Goal: Transaction & Acquisition: Book appointment/travel/reservation

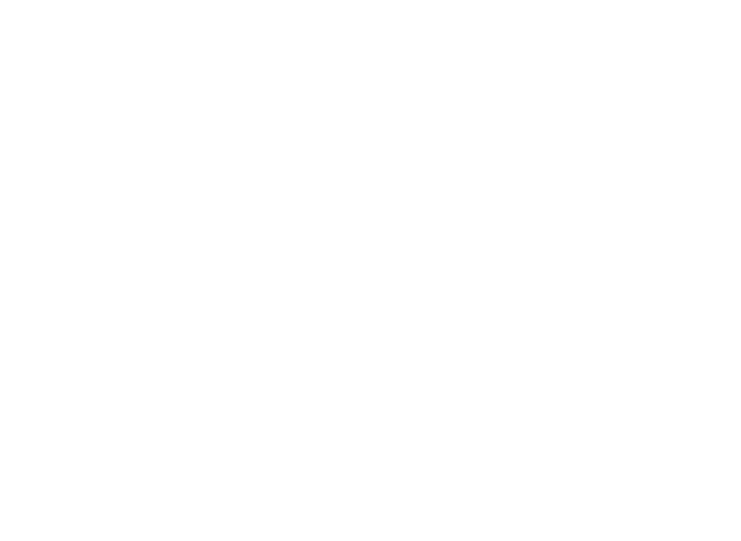
scroll to position [3486, 0]
click at [637, 121] on icon at bounding box center [647, 133] width 31 height 25
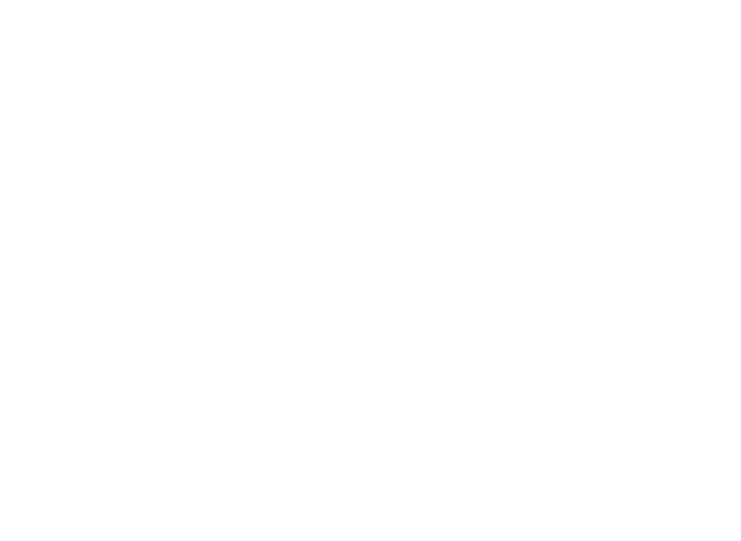
click at [326, 226] on div "Angebote" at bounding box center [284, 266] width 162 height 81
click at [556, 369] on h4 "DAS GERSTL Family Retreat" at bounding box center [544, 363] width 305 height 19
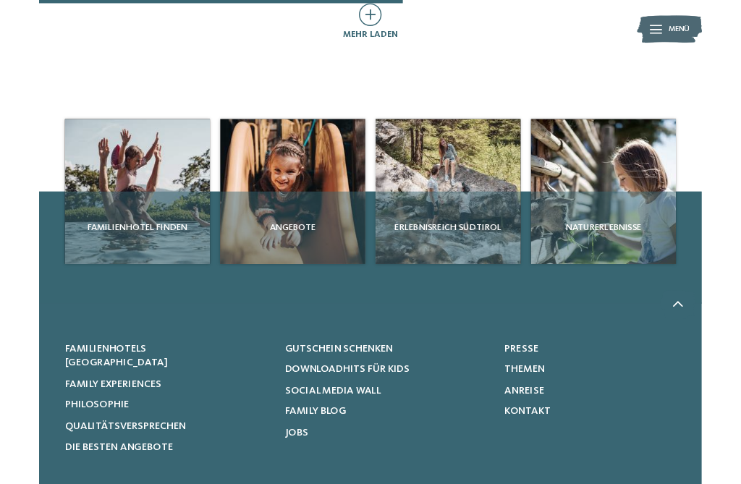
scroll to position [1103, 0]
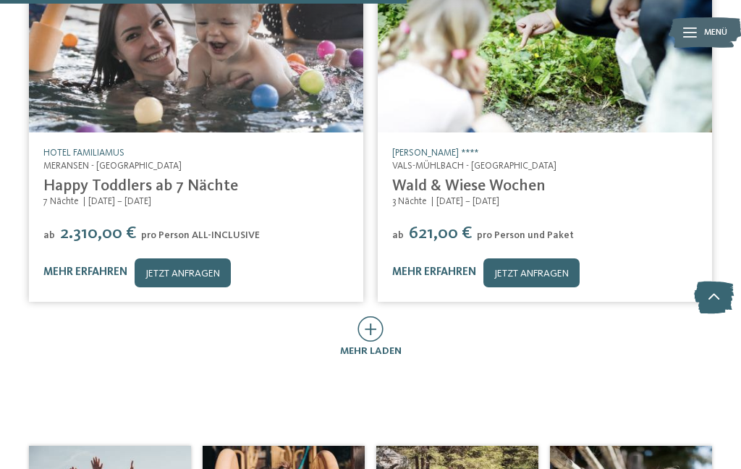
click at [389, 332] on div "mehr laden" at bounding box center [371, 337] width 62 height 43
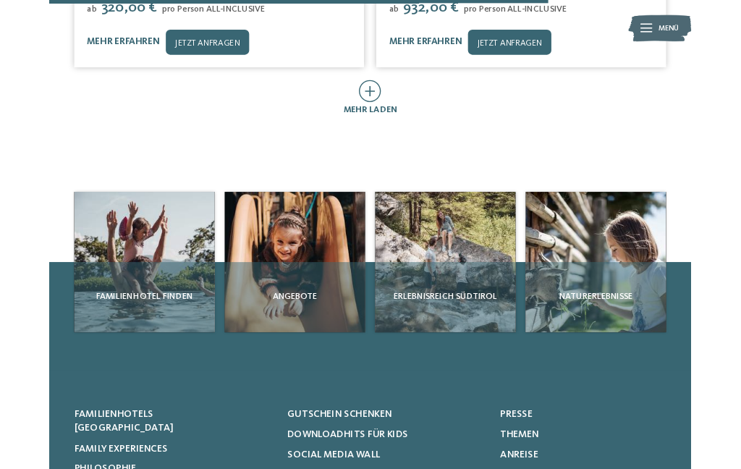
scroll to position [2444, 0]
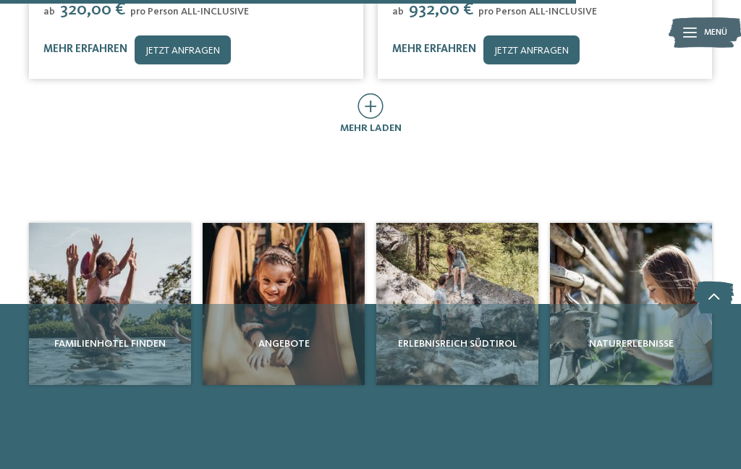
click at [395, 117] on div "mehr laden" at bounding box center [371, 114] width 62 height 43
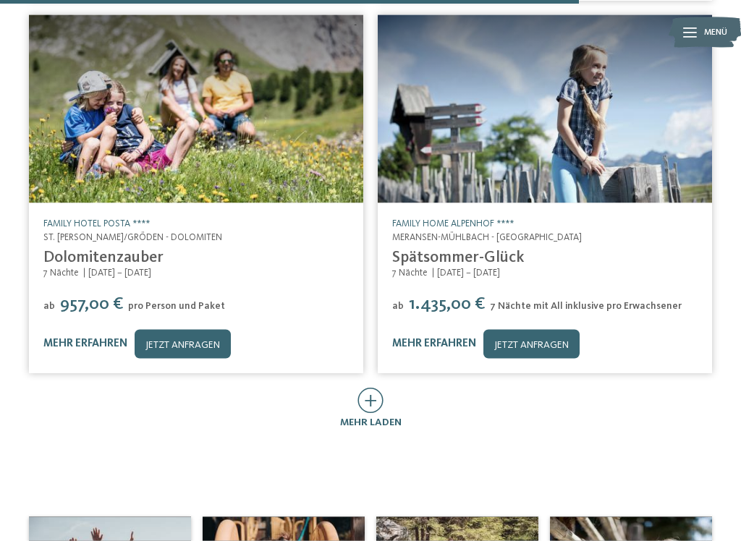
scroll to position [3268, 0]
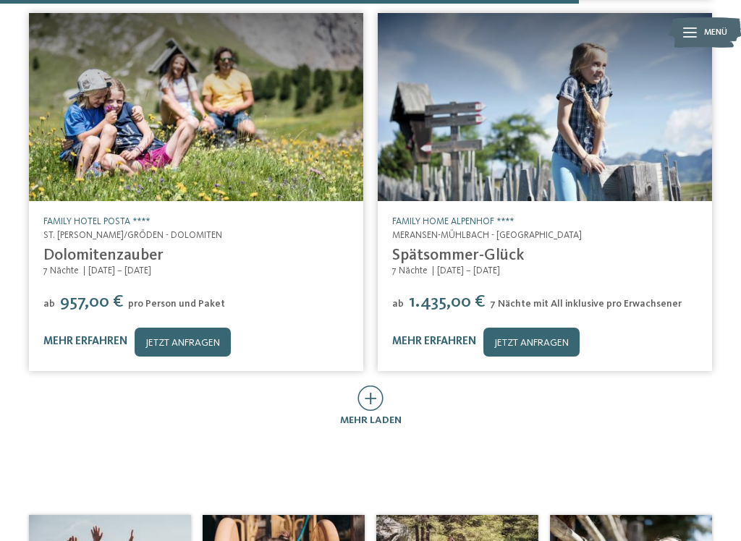
click at [370, 411] on icon at bounding box center [370, 398] width 26 height 25
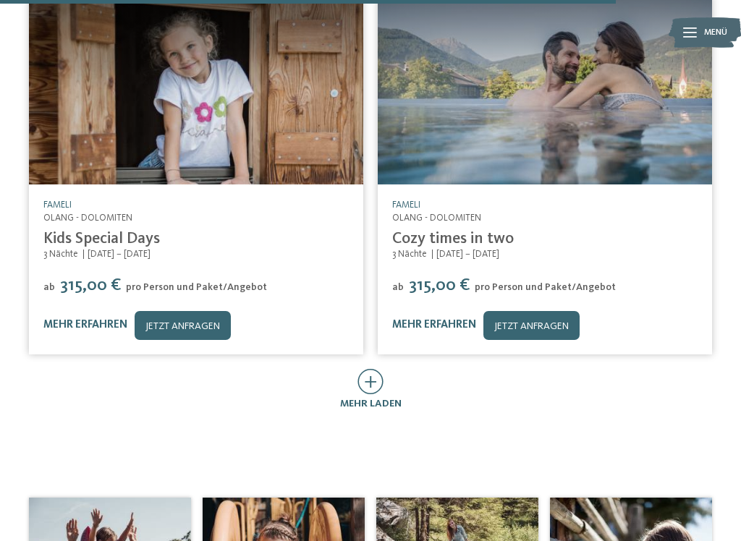
scroll to position [4403, 0]
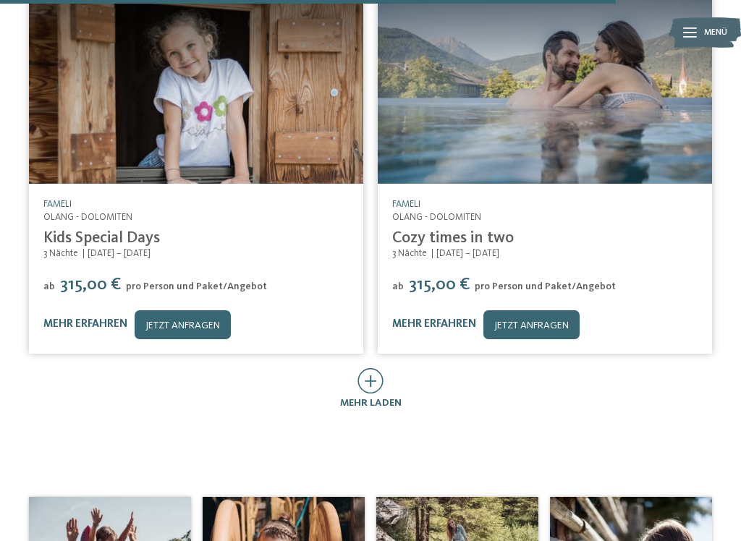
click at [383, 393] on icon at bounding box center [370, 380] width 26 height 25
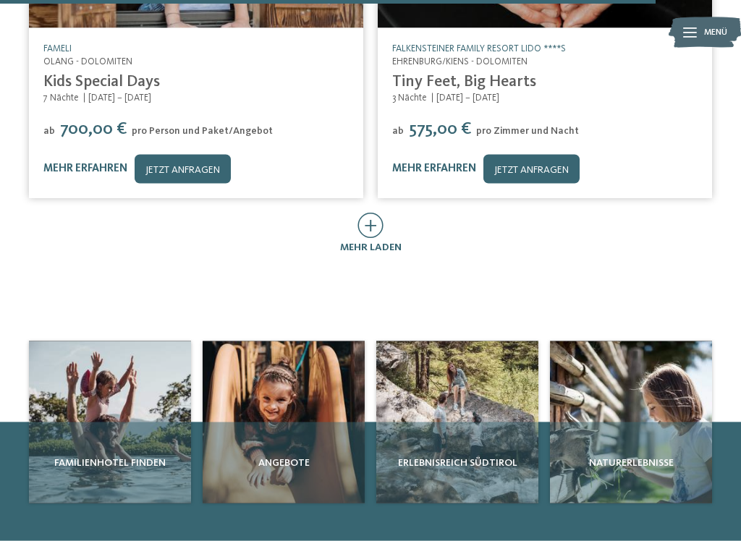
scroll to position [5677, 0]
click at [382, 242] on span "mehr laden" at bounding box center [371, 247] width 62 height 10
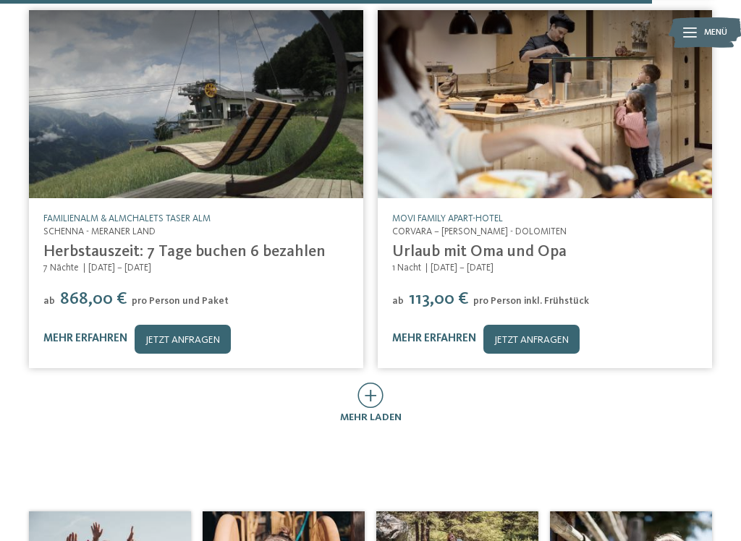
scroll to position [6624, 0]
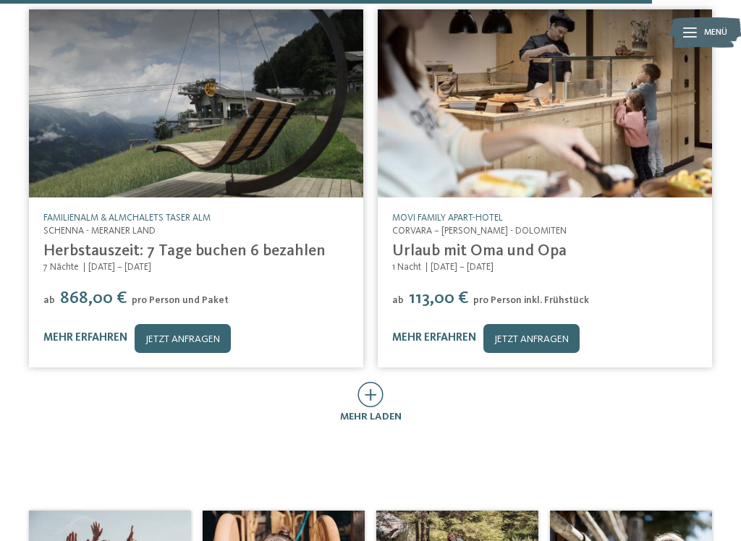
click at [378, 390] on icon at bounding box center [370, 394] width 26 height 25
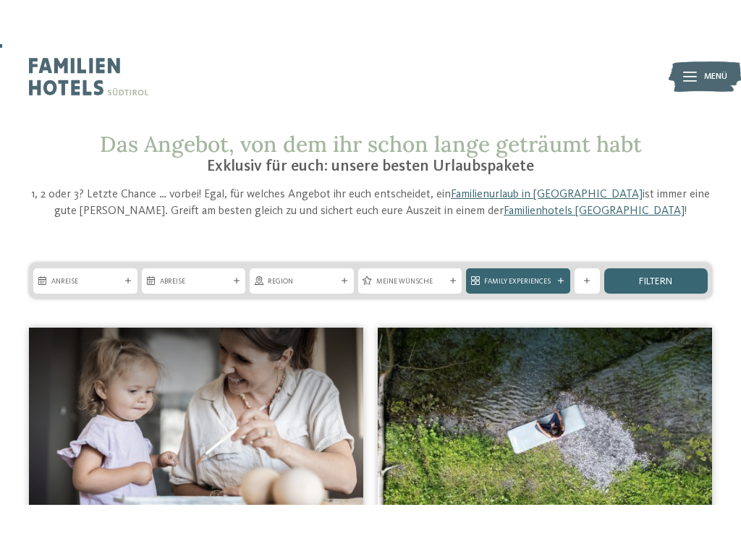
scroll to position [27, 0]
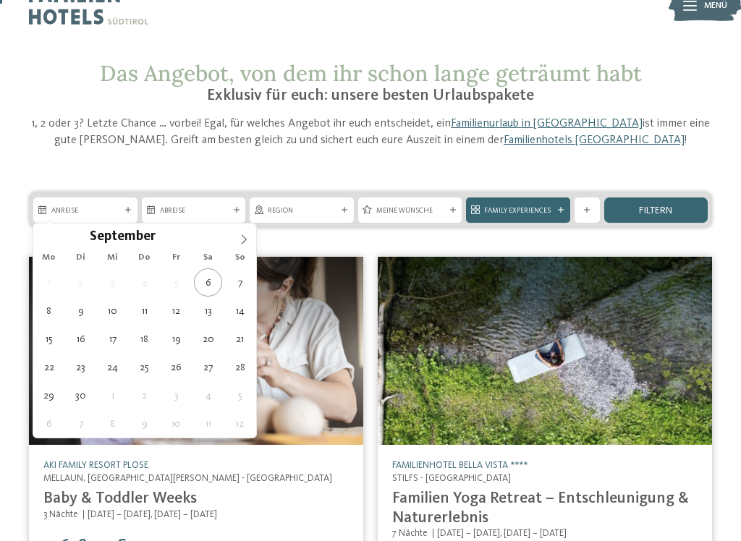
click at [245, 239] on icon at bounding box center [244, 239] width 5 height 9
click at [236, 246] on span at bounding box center [244, 236] width 25 height 25
click at [238, 233] on span at bounding box center [244, 236] width 25 height 25
click at [242, 232] on span at bounding box center [244, 236] width 25 height 25
type input "****"
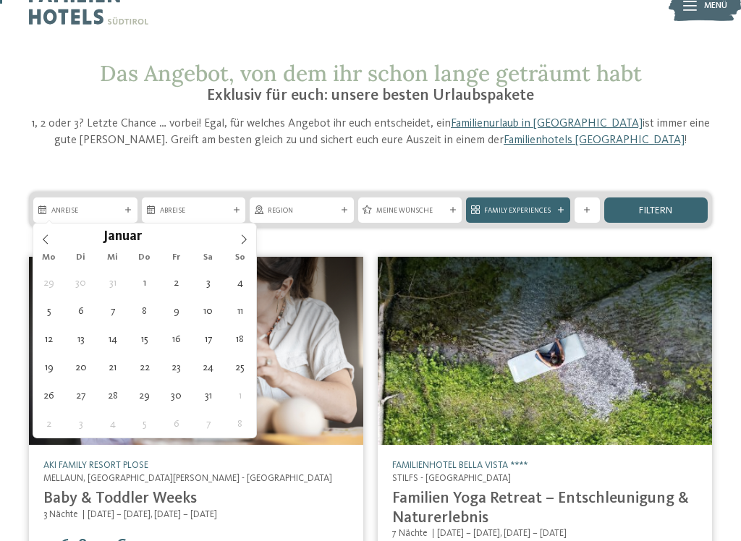
click at [241, 244] on icon at bounding box center [244, 239] width 10 height 10
click at [240, 244] on icon at bounding box center [244, 239] width 10 height 10
click at [237, 242] on span at bounding box center [244, 236] width 25 height 25
click at [237, 237] on span at bounding box center [244, 236] width 25 height 25
click at [240, 241] on icon at bounding box center [244, 239] width 10 height 10
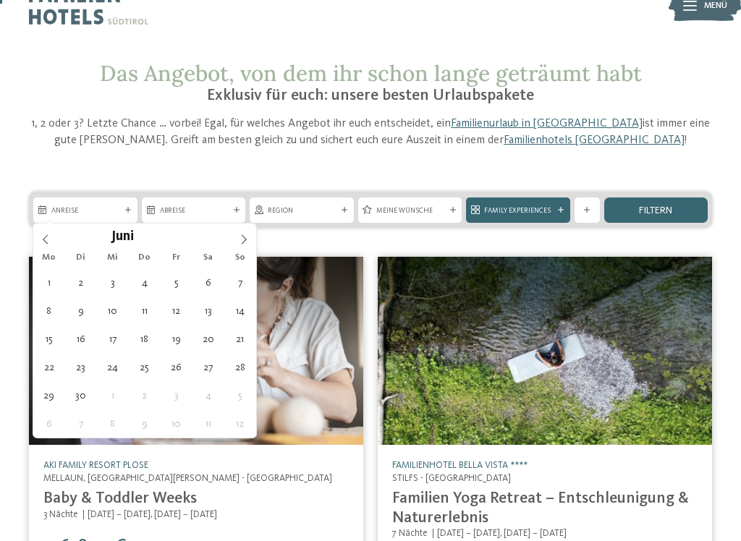
click at [236, 241] on span at bounding box center [244, 236] width 25 height 25
click at [233, 242] on span at bounding box center [244, 236] width 25 height 25
type div "[DATE]"
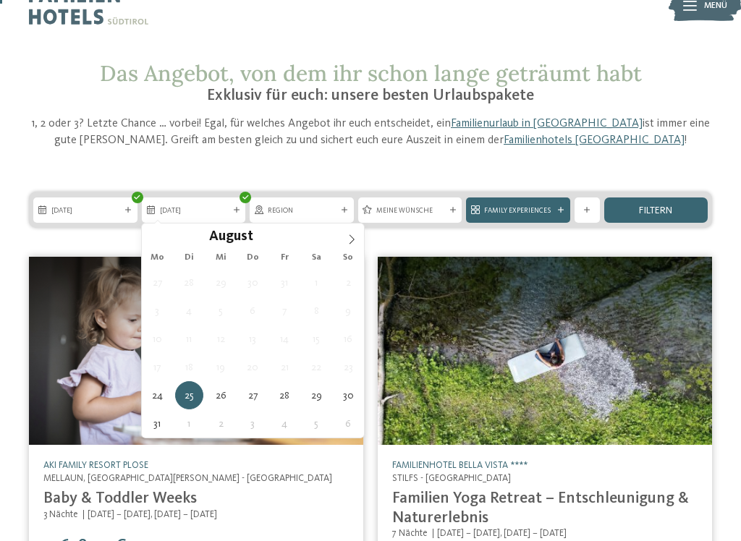
type input "****"
click at [229, 208] on div "[DATE]" at bounding box center [193, 210] width 75 height 12
click at [352, 243] on icon at bounding box center [352, 239] width 10 height 10
type div "[DATE]"
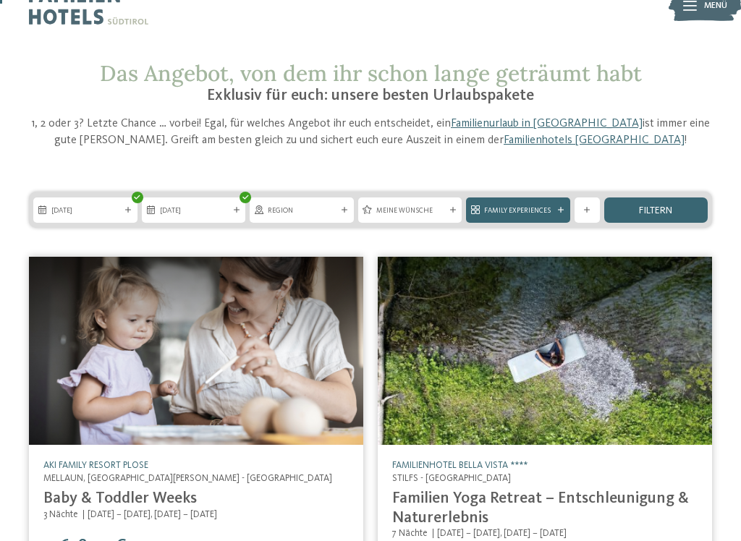
click at [343, 210] on icon at bounding box center [345, 210] width 6 height 6
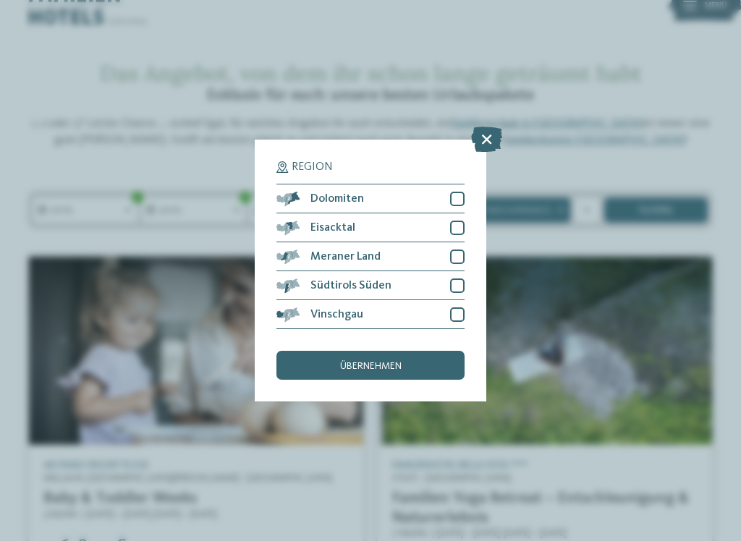
click at [462, 192] on div at bounding box center [457, 199] width 14 height 14
click at [455, 213] on div "Eisacktal" at bounding box center [370, 227] width 188 height 29
click at [457, 242] on div "Meraner Land" at bounding box center [370, 256] width 188 height 29
click at [457, 279] on div at bounding box center [457, 286] width 14 height 14
click at [456, 308] on div at bounding box center [457, 315] width 14 height 14
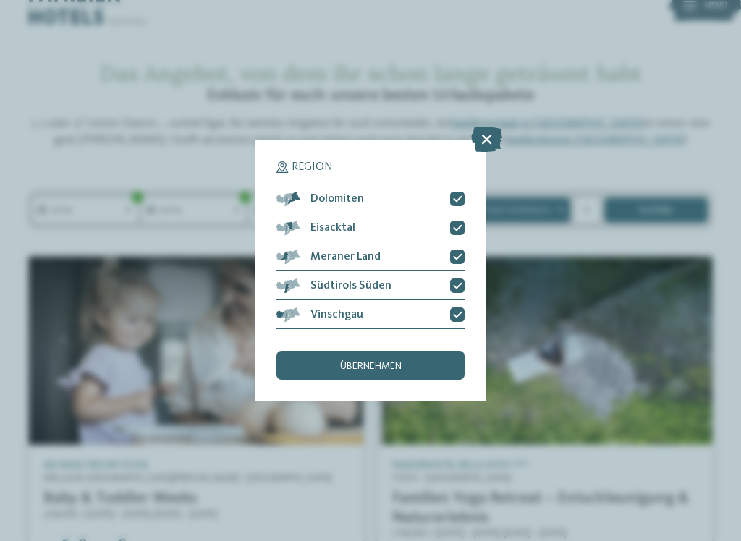
click at [399, 351] on div "übernehmen" at bounding box center [370, 365] width 188 height 29
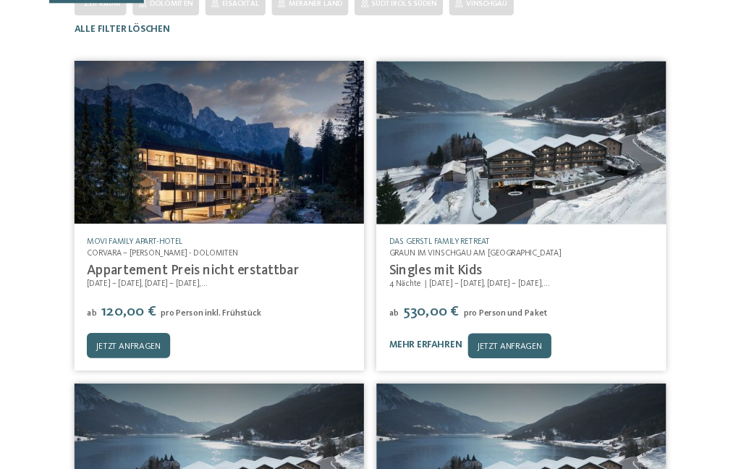
scroll to position [0, 0]
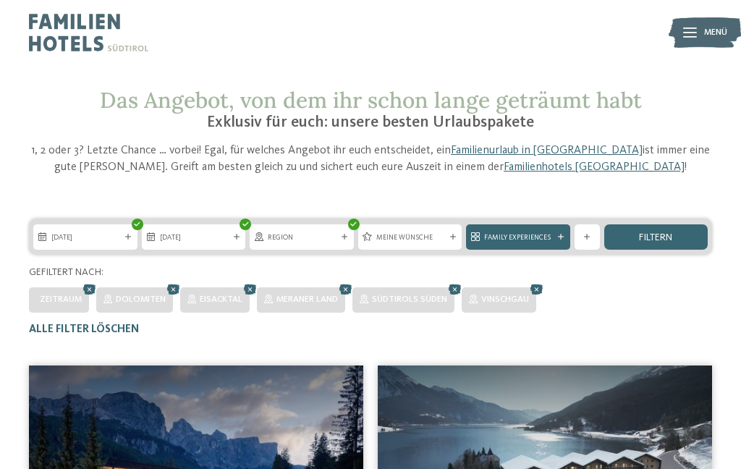
click at [444, 234] on div "Meine Wünsche" at bounding box center [410, 237] width 75 height 12
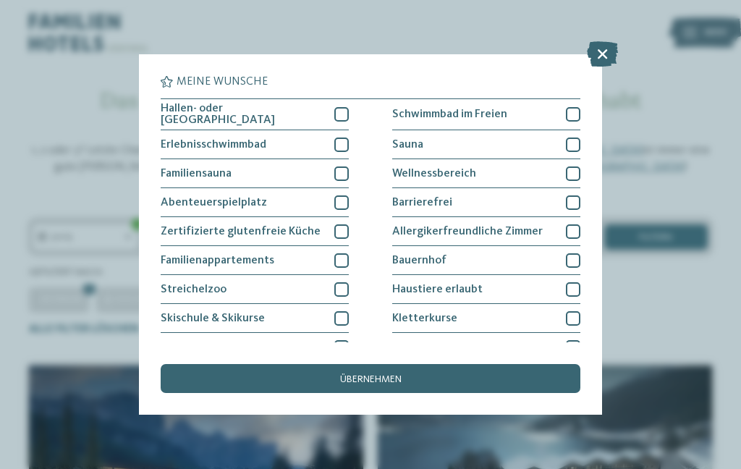
click at [337, 146] on div at bounding box center [341, 144] width 14 height 14
click at [346, 199] on div at bounding box center [341, 202] width 14 height 14
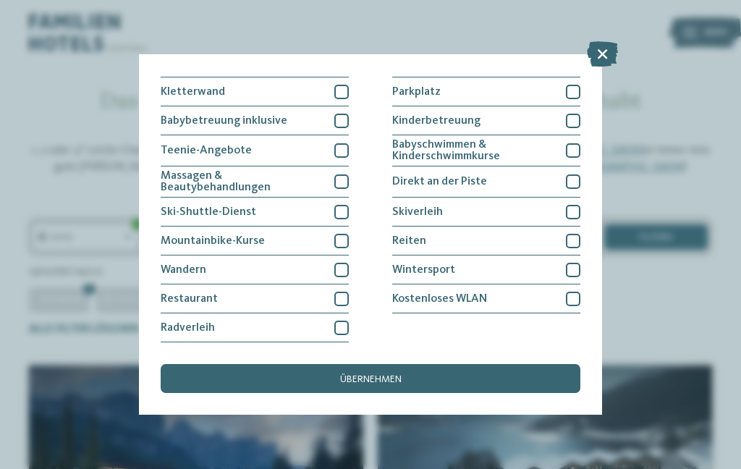
scroll to position [362, 0]
click at [395, 374] on span "übernehmen" at bounding box center [371, 379] width 62 height 10
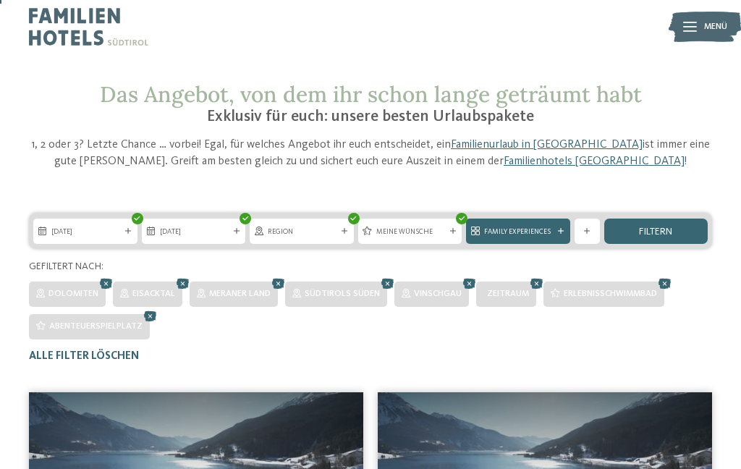
scroll to position [0, 0]
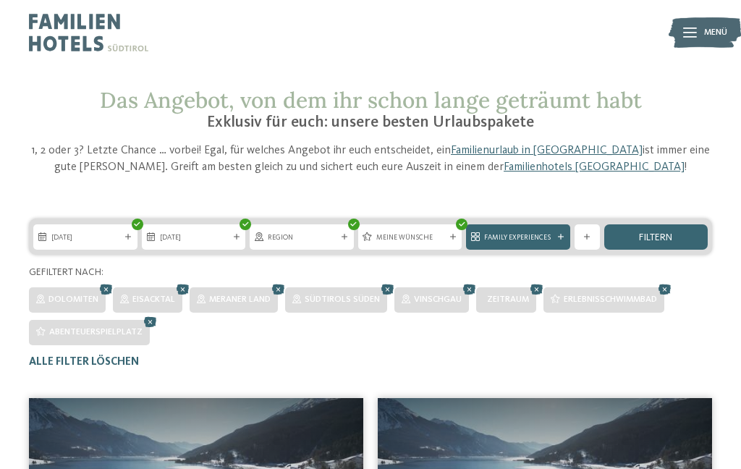
click at [554, 233] on div "Family Experiences" at bounding box center [517, 237] width 75 height 12
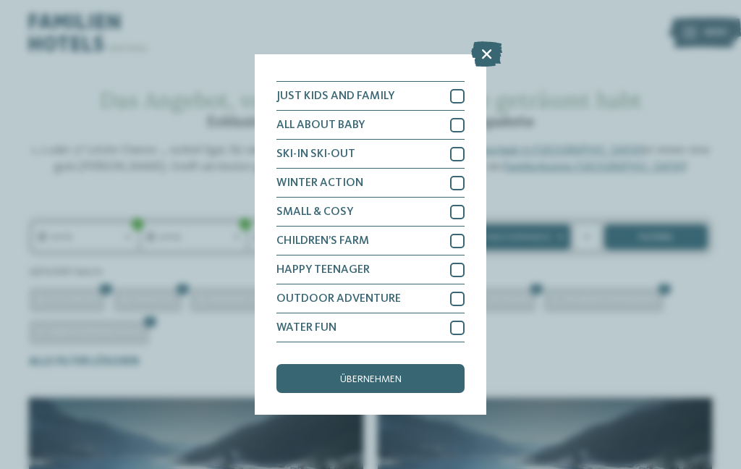
scroll to position [155, 0]
click at [453, 321] on div at bounding box center [457, 328] width 14 height 14
click at [419, 364] on div "übernehmen" at bounding box center [370, 378] width 188 height 29
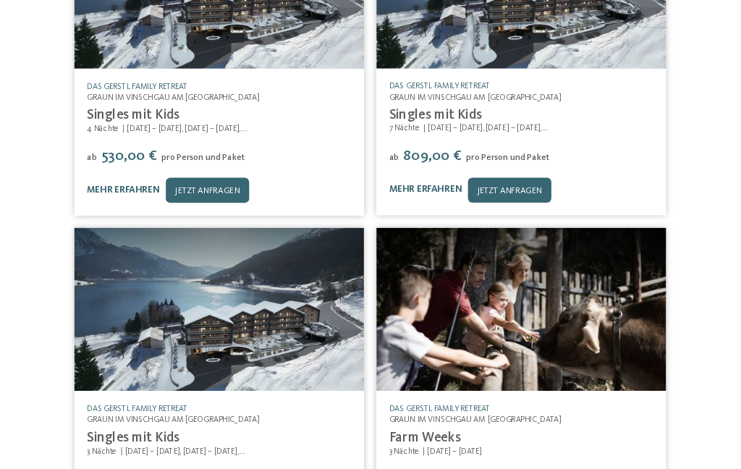
scroll to position [0, 0]
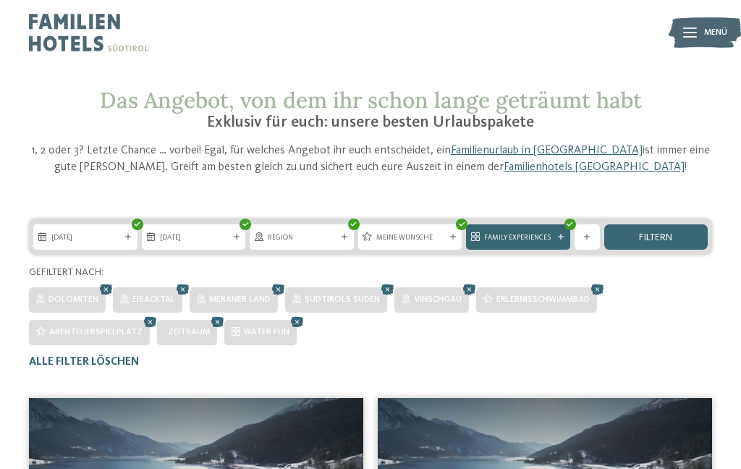
click at [659, 239] on span "filtern" at bounding box center [655, 237] width 33 height 10
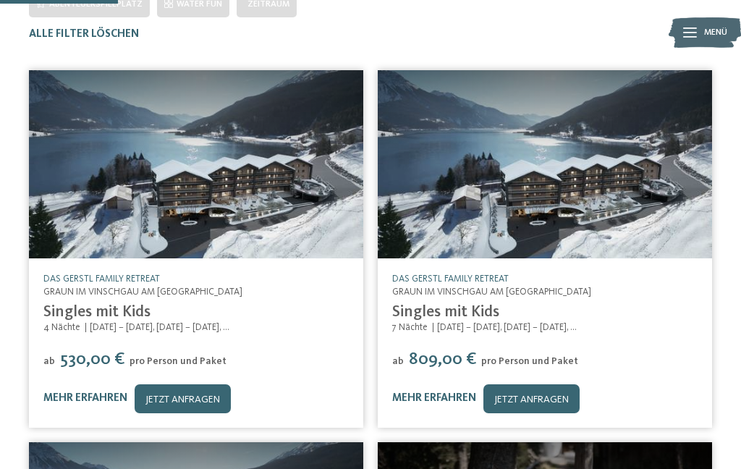
click at [43, 266] on div "DAS GERSTL Family Retreat Graun im [GEOGRAPHIC_DATA] am [GEOGRAPHIC_DATA] Singl…" at bounding box center [196, 343] width 334 height 170
click at [294, 198] on img at bounding box center [196, 164] width 334 height 188
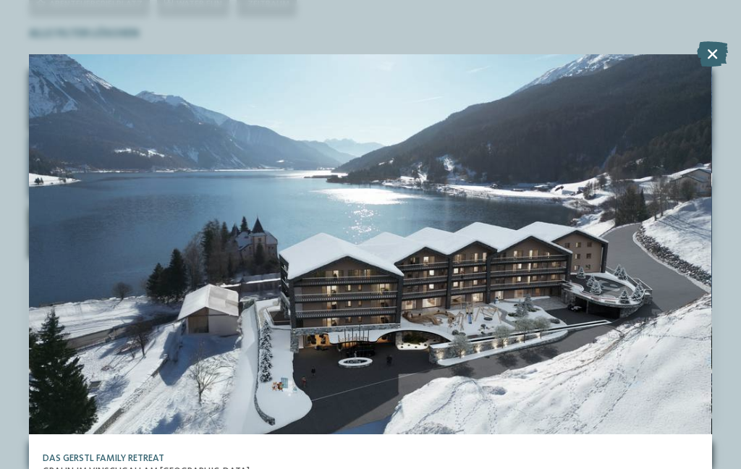
scroll to position [41, 0]
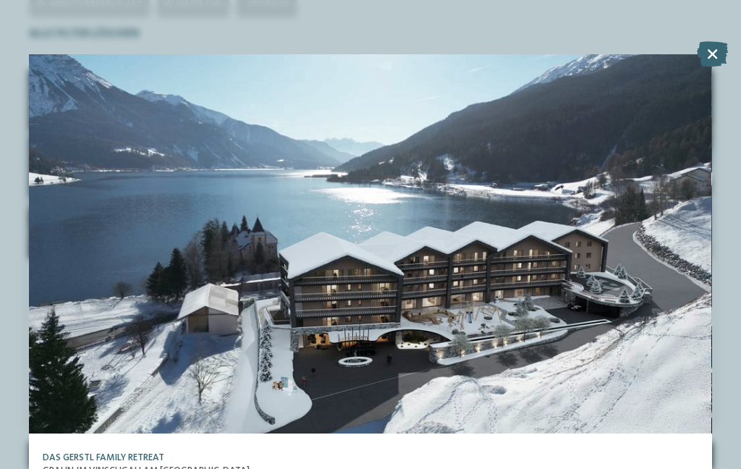
click at [598, 268] on div at bounding box center [369, 241] width 683 height 384
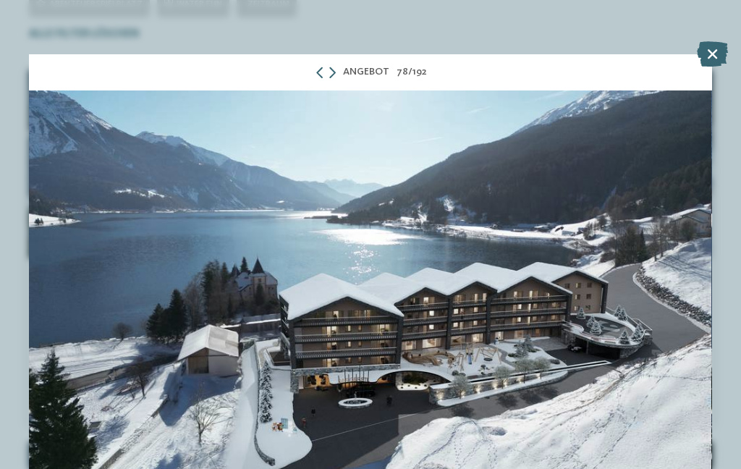
scroll to position [0, 0]
click at [715, 60] on icon at bounding box center [712, 53] width 31 height 25
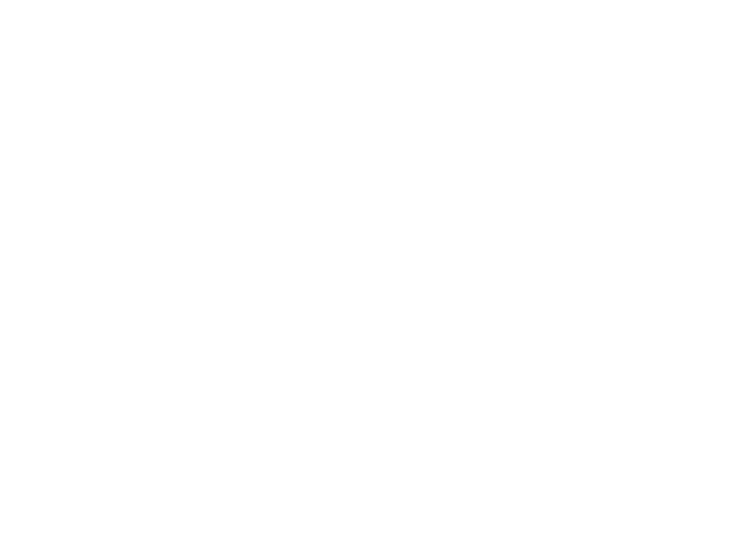
scroll to position [204, 0]
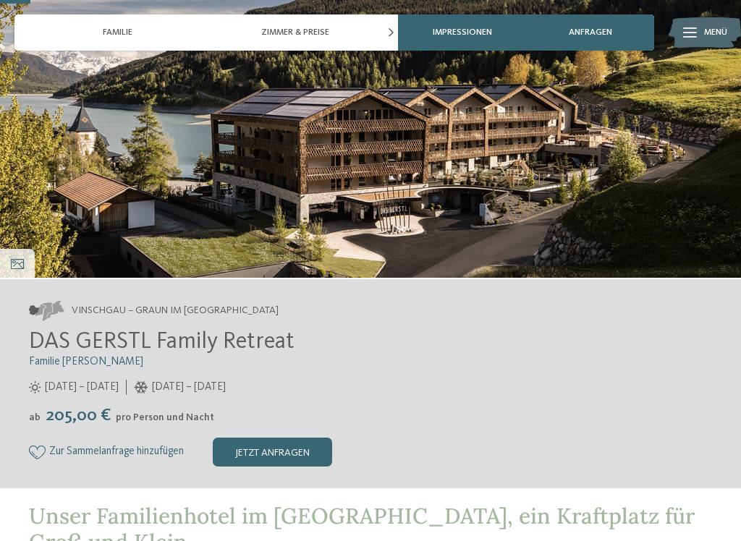
click at [476, 43] on div "Impressionen" at bounding box center [462, 32] width 128 height 36
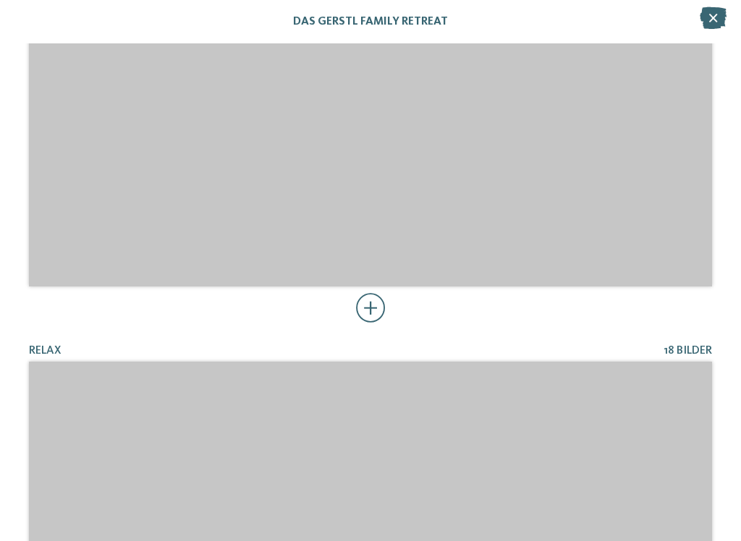
scroll to position [3377, 0]
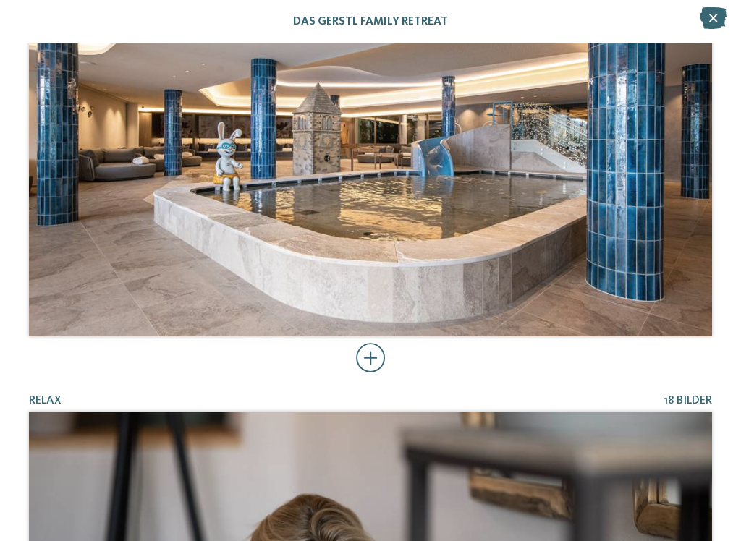
click at [379, 352] on div at bounding box center [371, 358] width 30 height 29
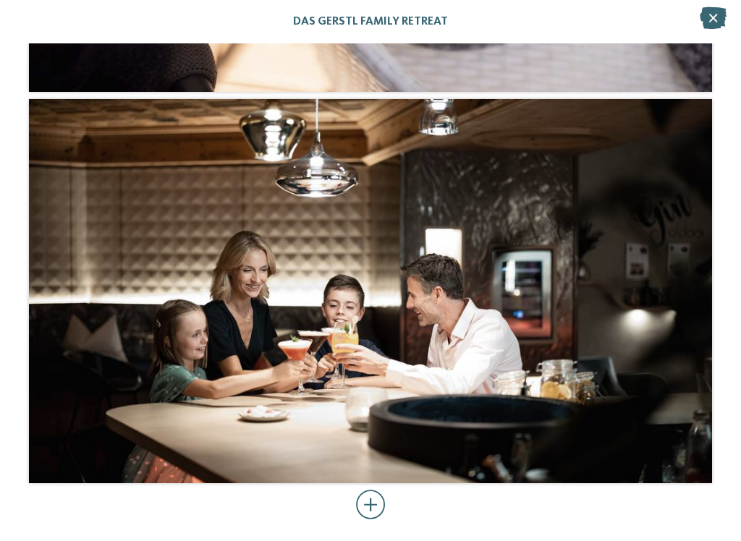
scroll to position [12333, 0]
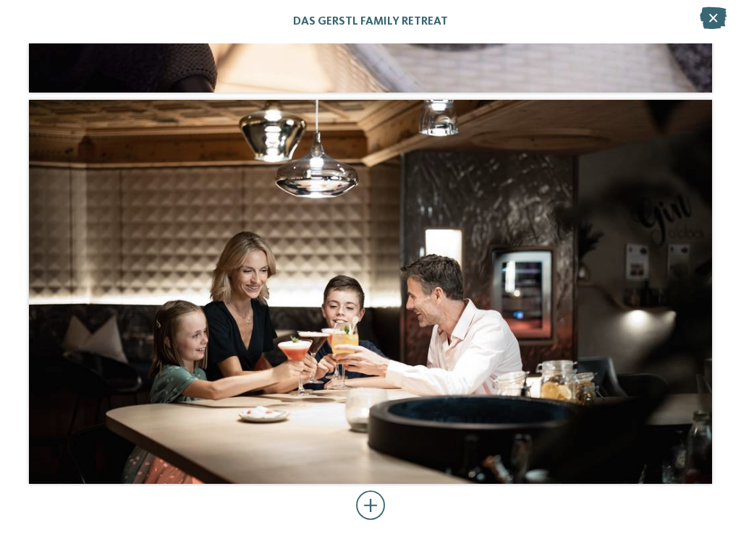
click at [376, 468] on div at bounding box center [371, 505] width 30 height 29
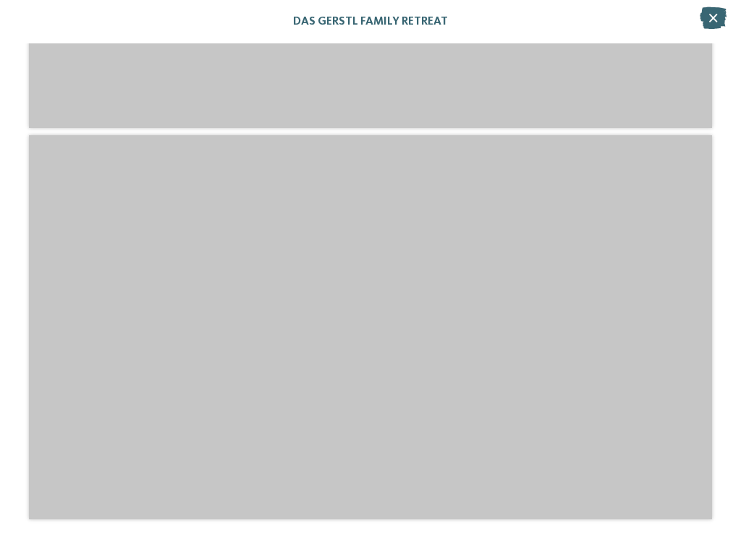
scroll to position [18560, 0]
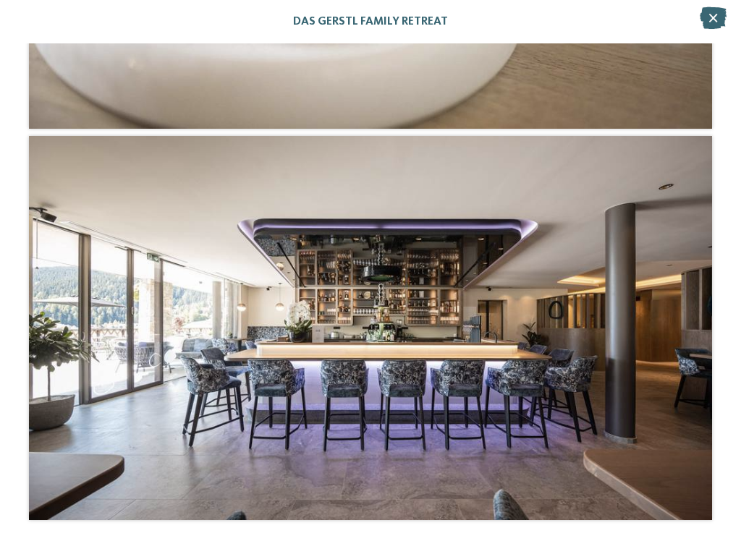
click at [711, 21] on icon at bounding box center [713, 18] width 27 height 22
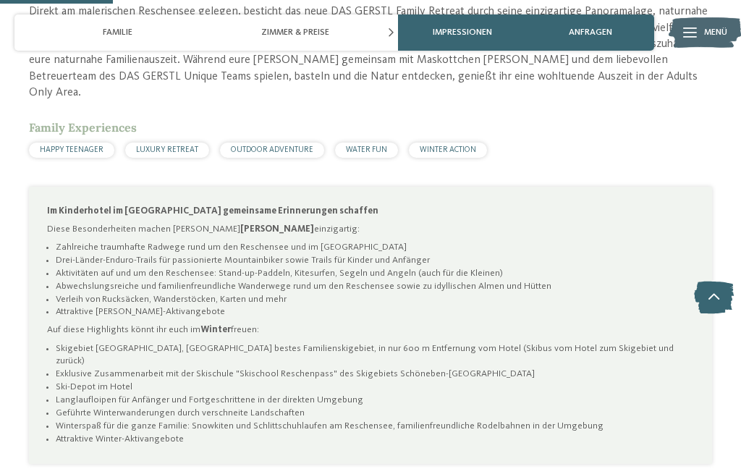
scroll to position [765, 0]
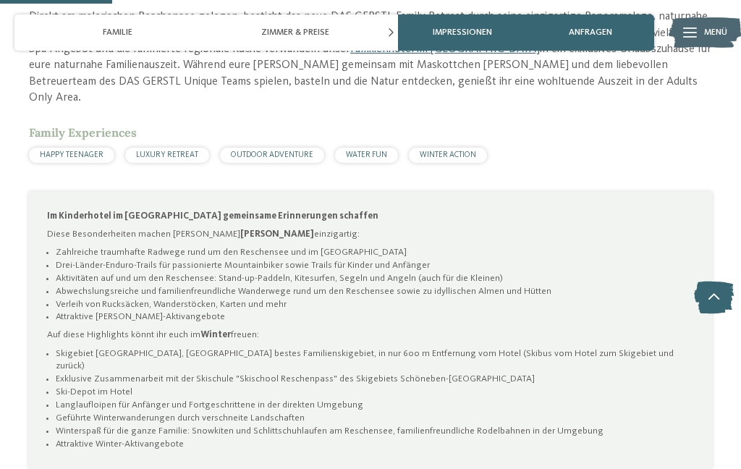
click at [379, 151] on span "WATER FUN" at bounding box center [366, 155] width 41 height 8
click at [383, 148] on div "WATER FUN" at bounding box center [366, 155] width 63 height 15
click at [379, 145] on div "Unser Familienhotel im Vinschgau, ein Kraftplatz für Groß und Klein Direkt am m…" at bounding box center [370, 245] width 683 height 607
click at [377, 151] on span "WATER FUN" at bounding box center [366, 155] width 41 height 8
click at [376, 151] on span "WATER FUN" at bounding box center [366, 155] width 41 height 8
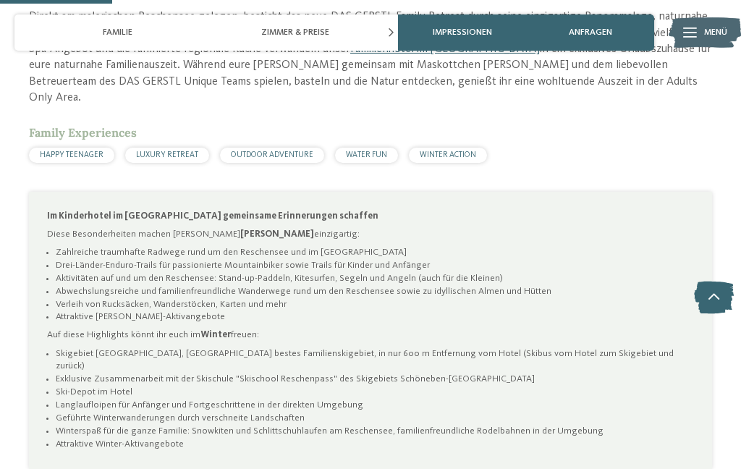
click at [376, 151] on span "WATER FUN" at bounding box center [366, 155] width 41 height 8
click at [373, 151] on span "WATER FUN" at bounding box center [366, 155] width 41 height 8
click at [368, 151] on span "WATER FUN" at bounding box center [366, 155] width 41 height 8
click at [379, 148] on div "WATER FUN" at bounding box center [366, 155] width 63 height 15
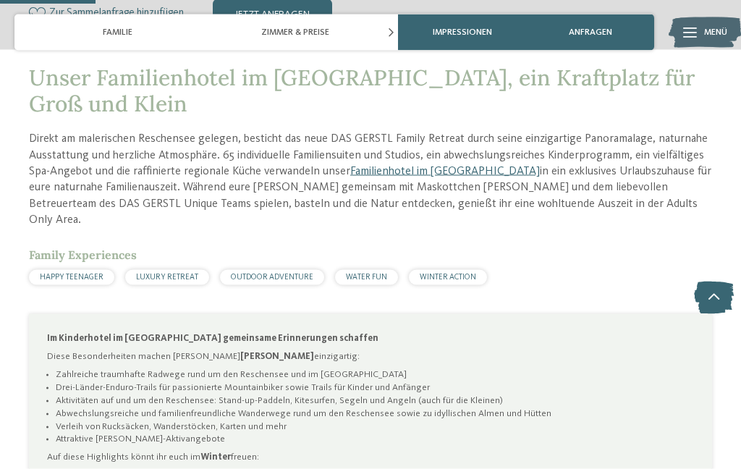
scroll to position [640, 0]
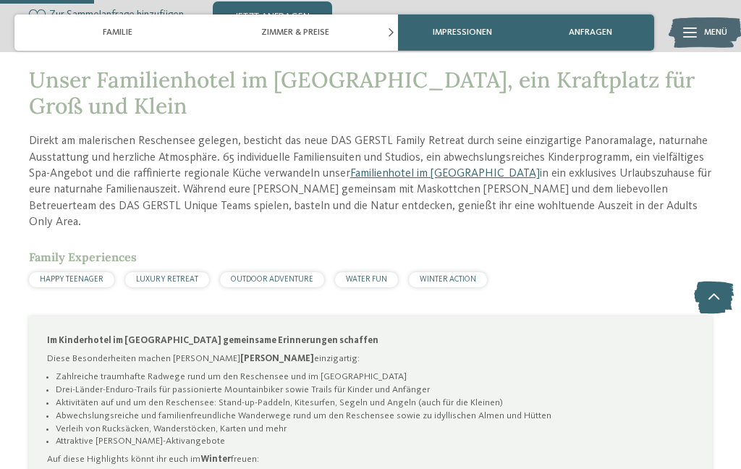
click at [399, 272] on div "HAPPY TEENAGER LUXURY RETREAT OUTDOOR ADVENTURE WATER FUN WINTER ACTION" at bounding box center [370, 279] width 683 height 15
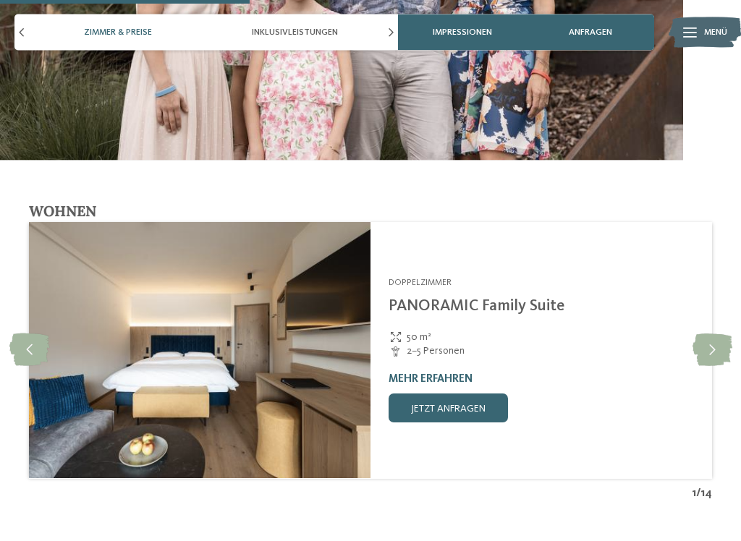
scroll to position [1696, 0]
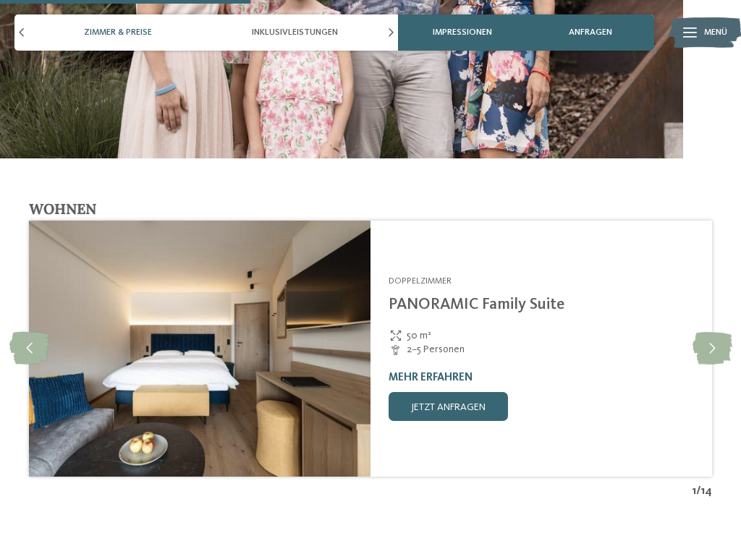
click at [722, 332] on icon at bounding box center [712, 348] width 40 height 33
click at [705, 332] on icon at bounding box center [712, 348] width 40 height 33
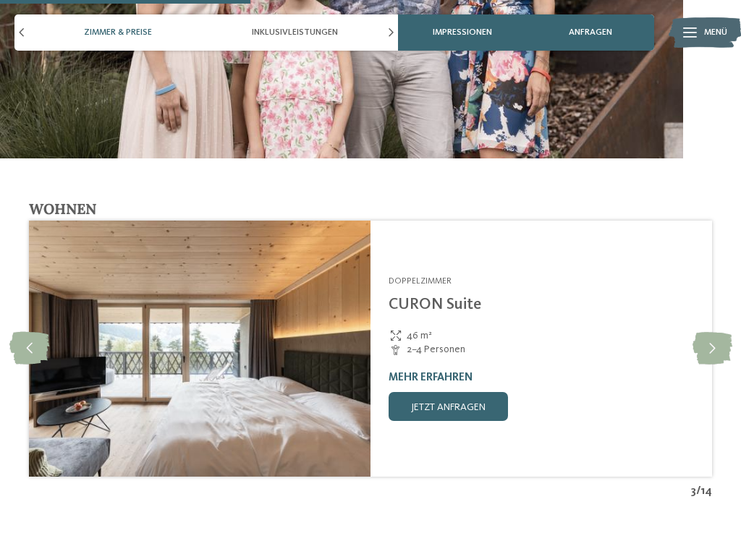
click at [703, 332] on icon at bounding box center [712, 348] width 40 height 33
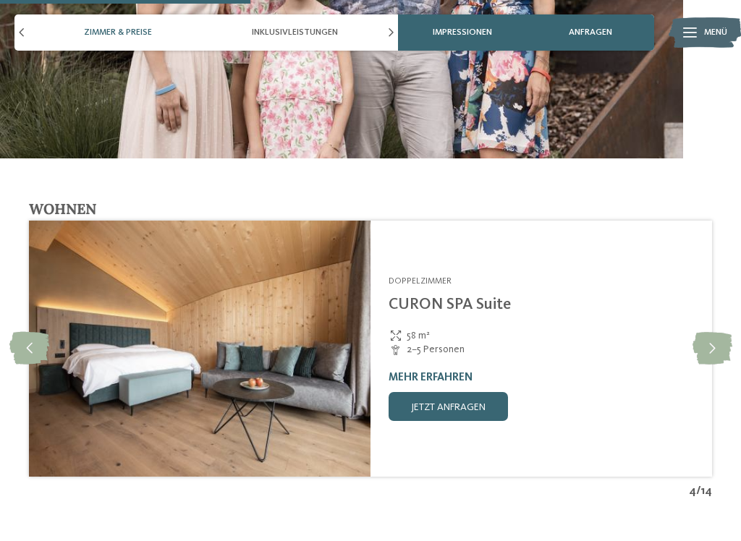
click at [705, 332] on icon at bounding box center [712, 348] width 40 height 33
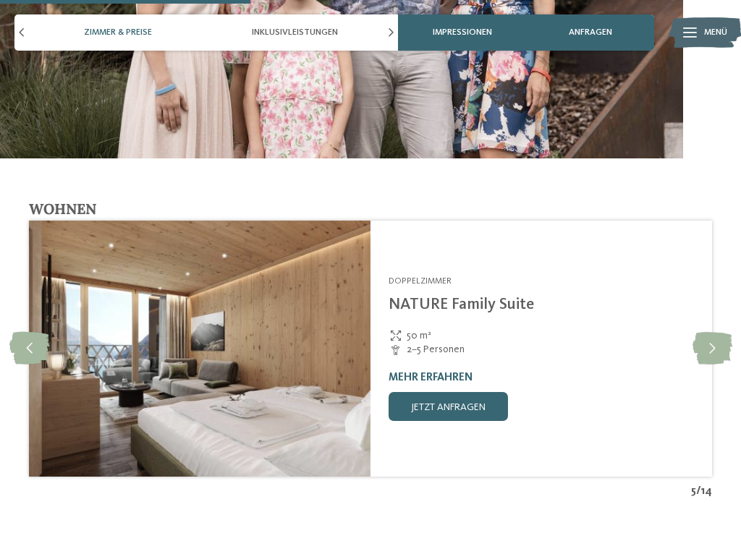
click at [715, 332] on icon at bounding box center [712, 348] width 40 height 33
click at [720, 332] on icon at bounding box center [712, 348] width 40 height 33
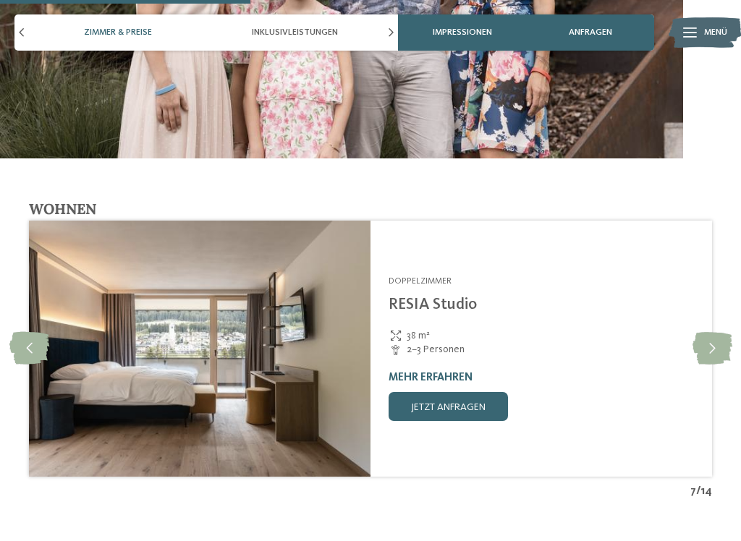
click at [713, 332] on icon at bounding box center [712, 348] width 40 height 33
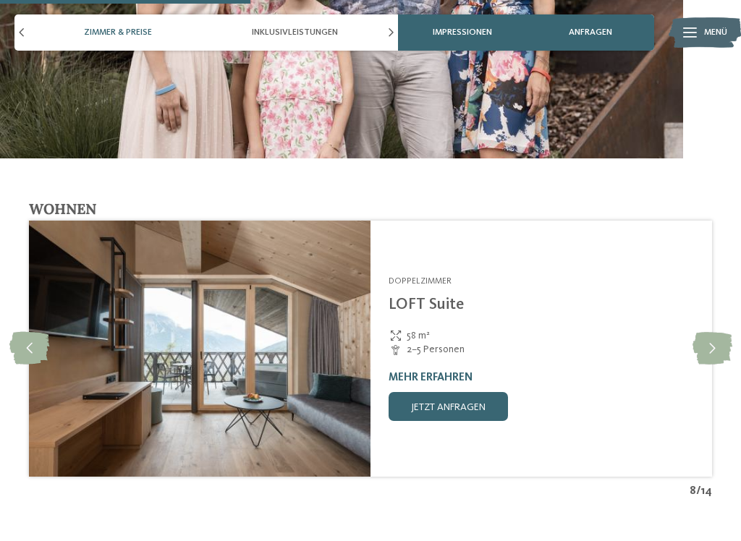
click at [719, 332] on icon at bounding box center [712, 348] width 40 height 33
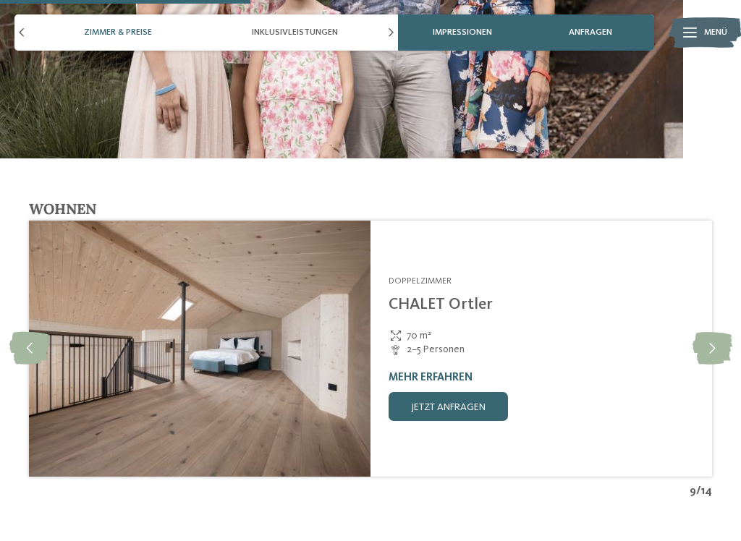
click at [716, 332] on icon at bounding box center [712, 348] width 40 height 33
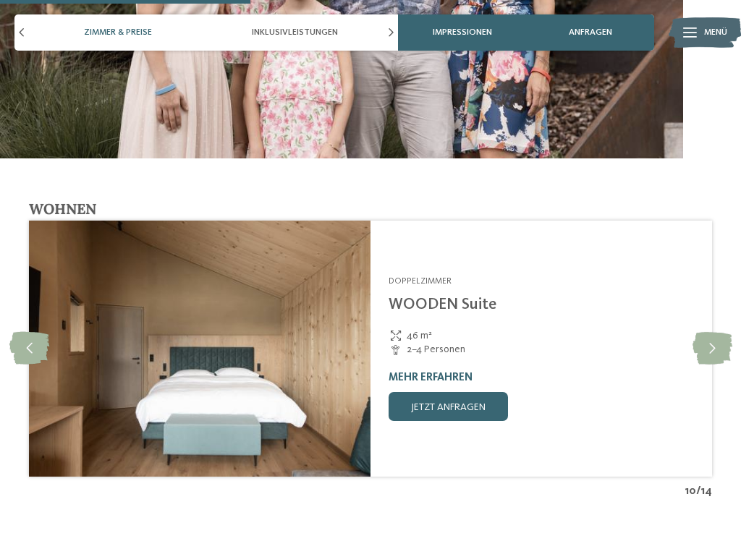
click at [716, 332] on icon at bounding box center [712, 348] width 40 height 33
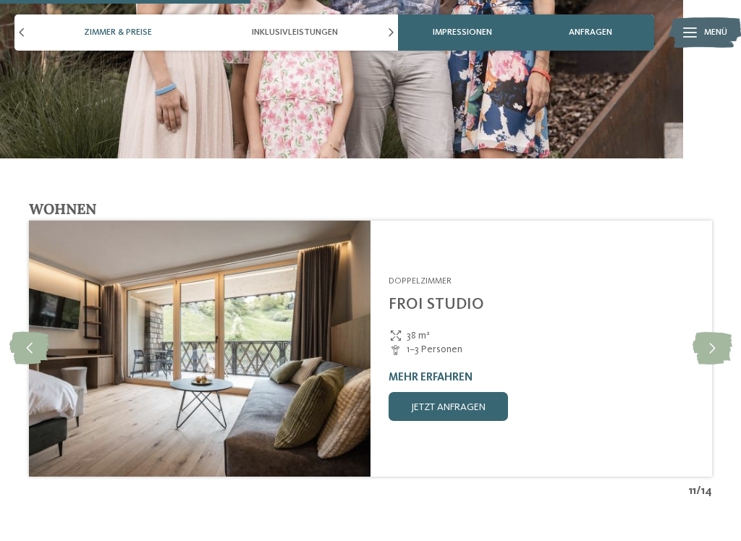
click at [713, 332] on icon at bounding box center [712, 348] width 40 height 33
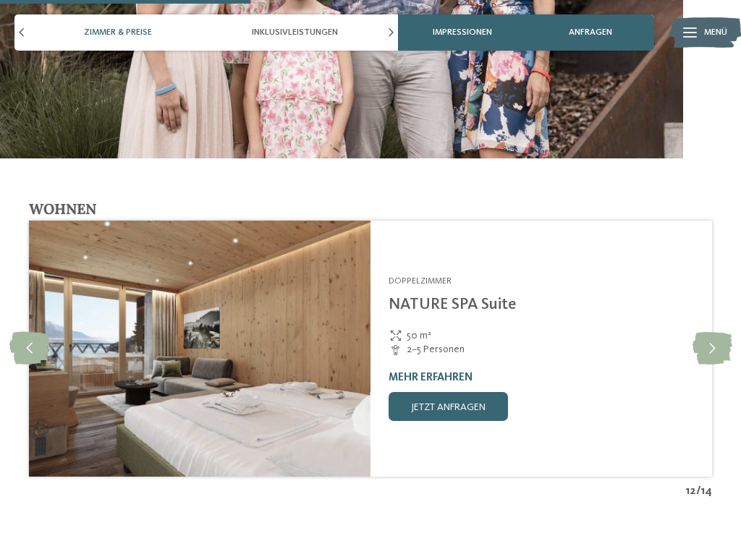
click at [714, 332] on icon at bounding box center [712, 348] width 40 height 33
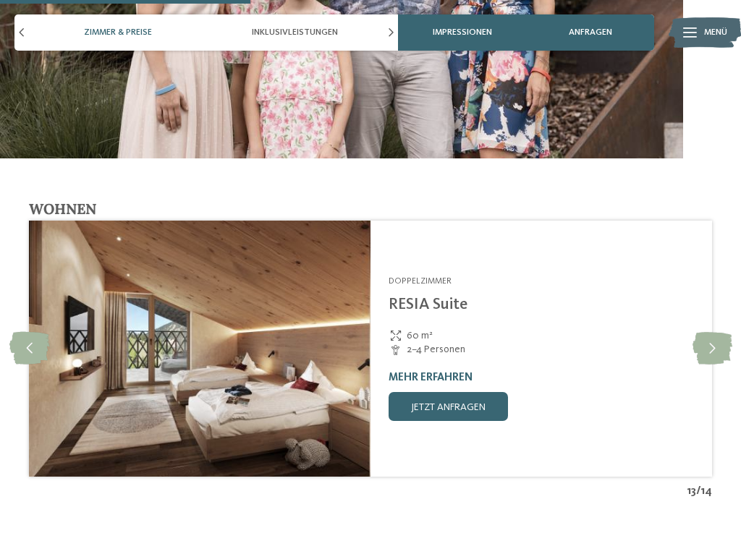
click at [711, 332] on icon at bounding box center [712, 348] width 40 height 33
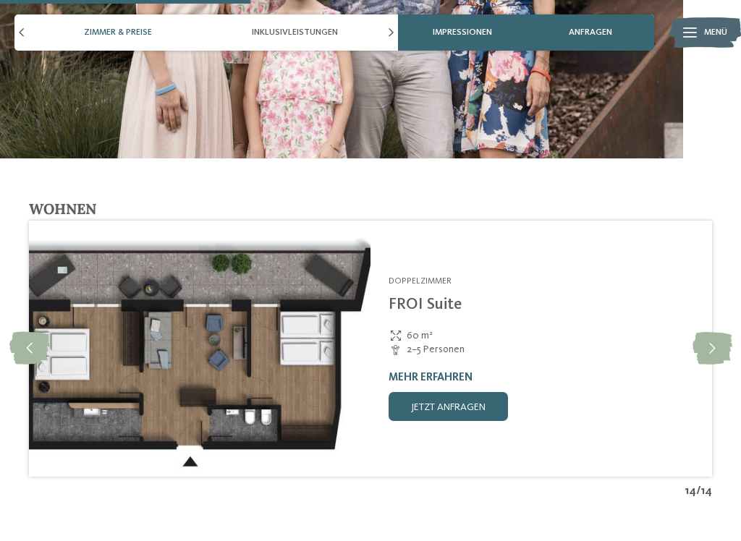
click at [716, 332] on icon at bounding box center [712, 348] width 40 height 33
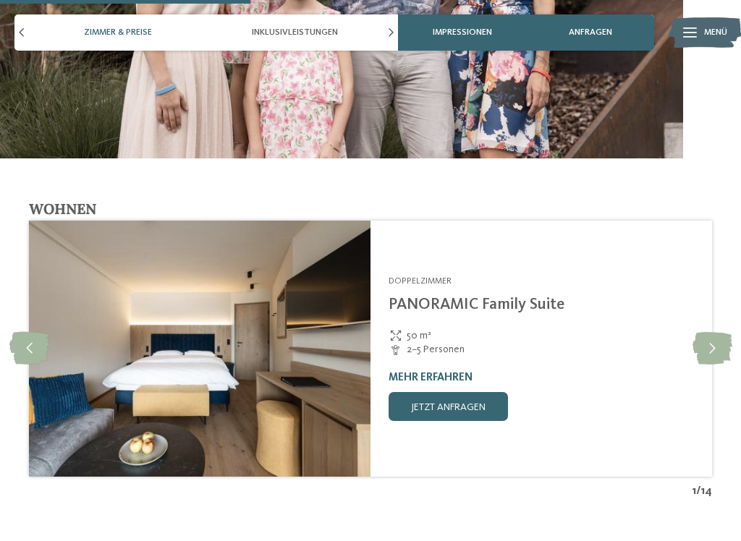
click at [716, 332] on icon at bounding box center [712, 348] width 40 height 33
click at [31, 332] on icon at bounding box center [29, 348] width 40 height 33
click at [98, 353] on img at bounding box center [200, 349] width 342 height 256
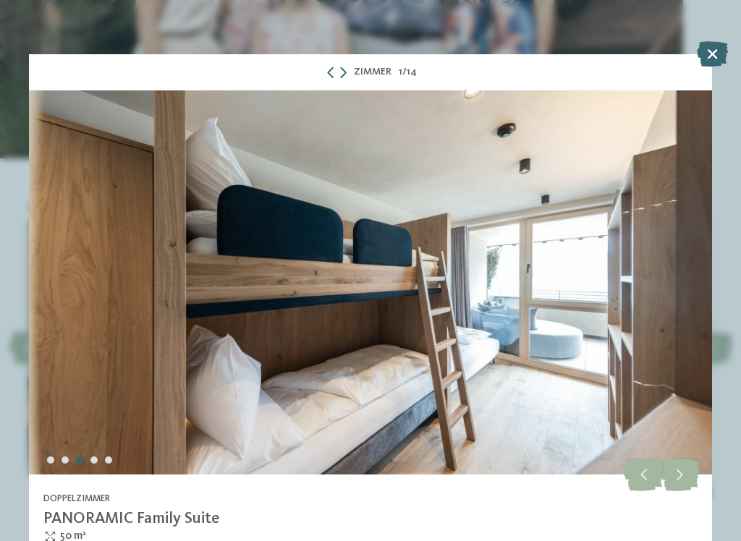
click at [704, 66] on icon at bounding box center [712, 53] width 31 height 25
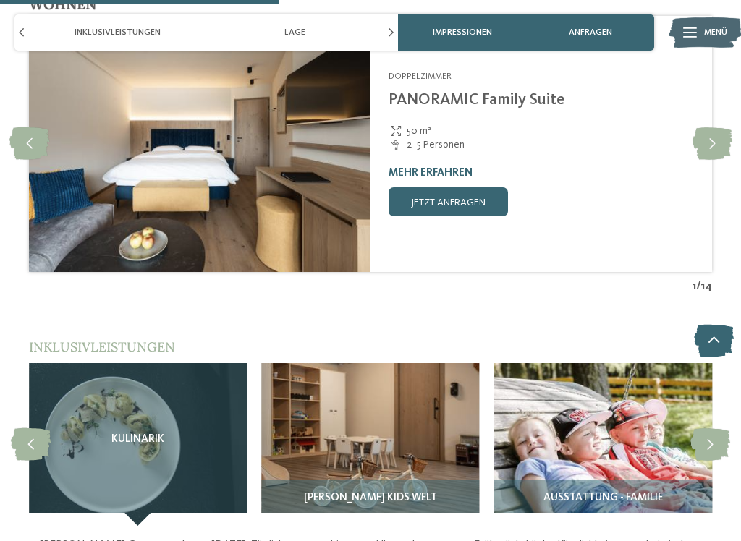
scroll to position [1891, 0]
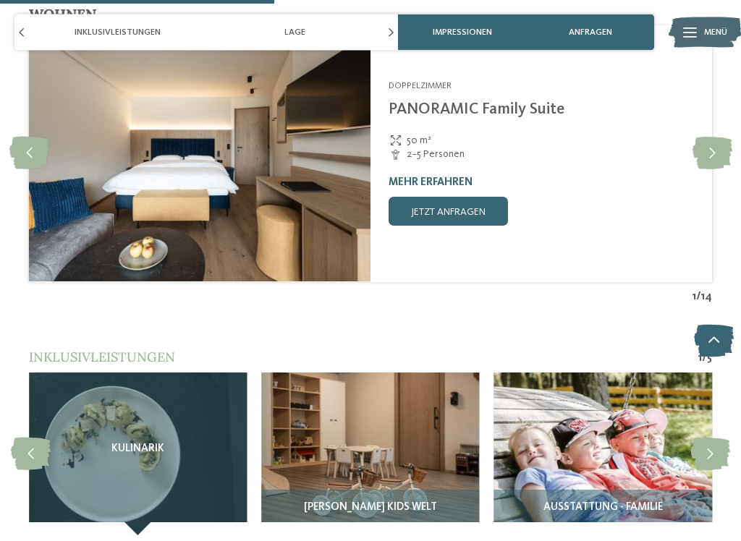
click at [711, 137] on icon at bounding box center [712, 153] width 40 height 33
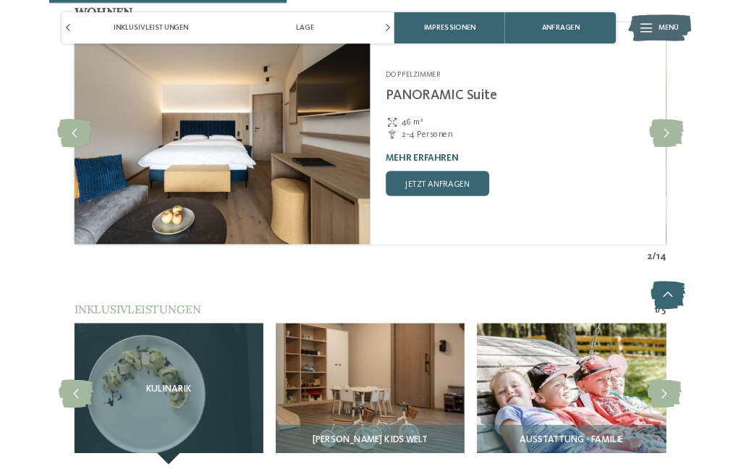
scroll to position [1886, 0]
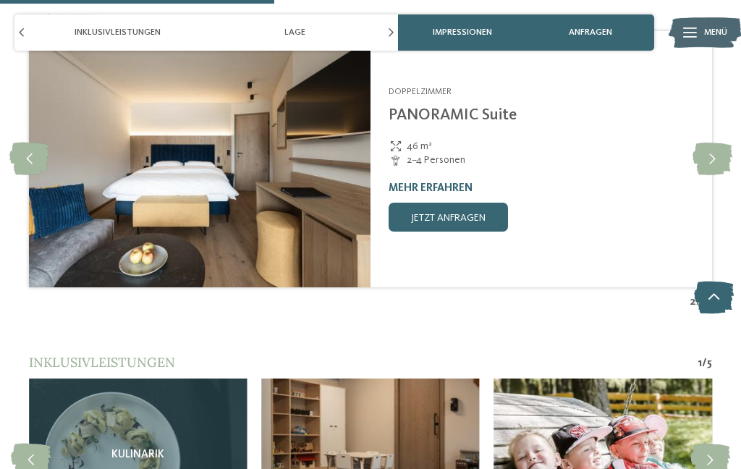
click at [81, 193] on img at bounding box center [200, 159] width 342 height 256
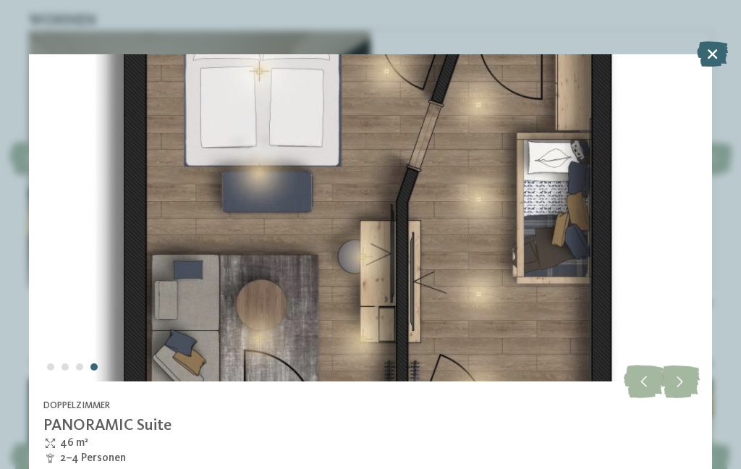
scroll to position [106, 0]
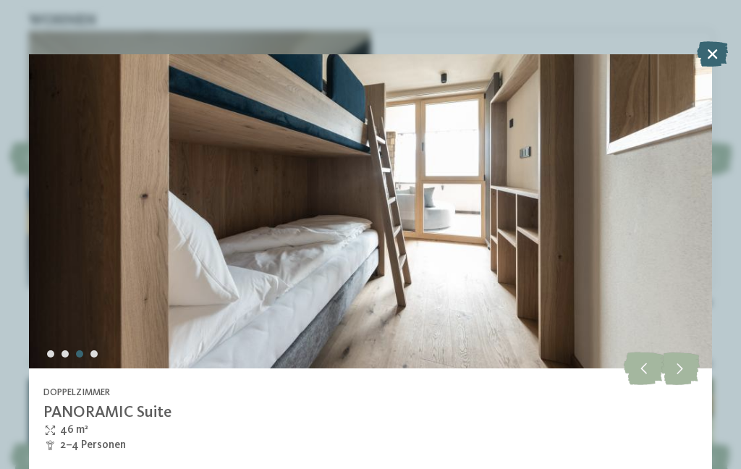
click at [718, 57] on icon at bounding box center [712, 53] width 31 height 25
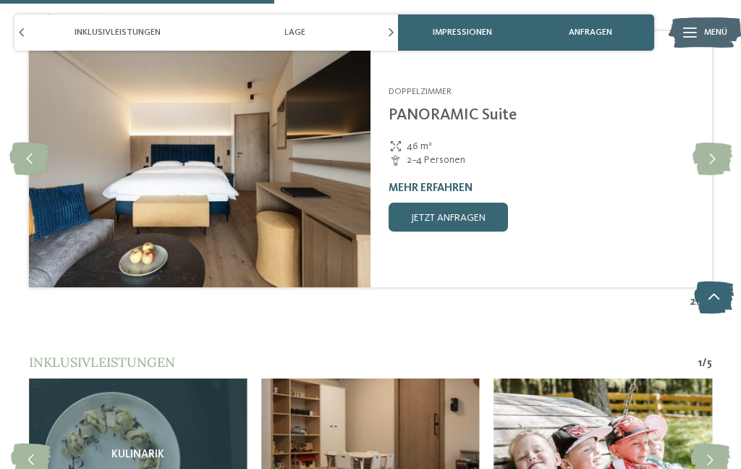
click at [713, 143] on icon at bounding box center [712, 159] width 40 height 33
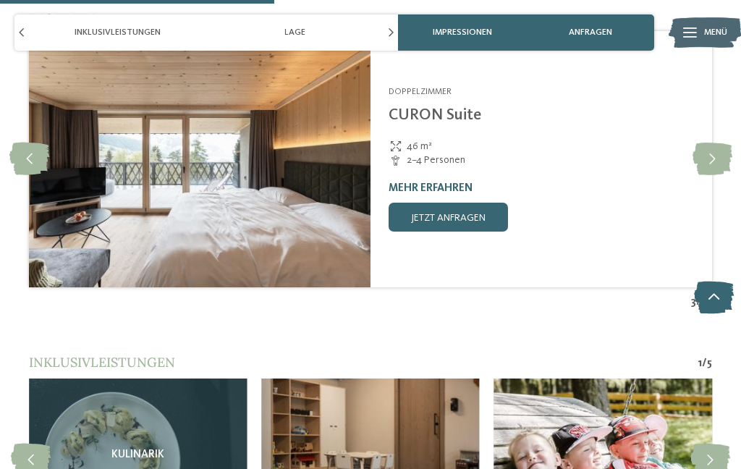
click at [711, 143] on icon at bounding box center [712, 159] width 40 height 33
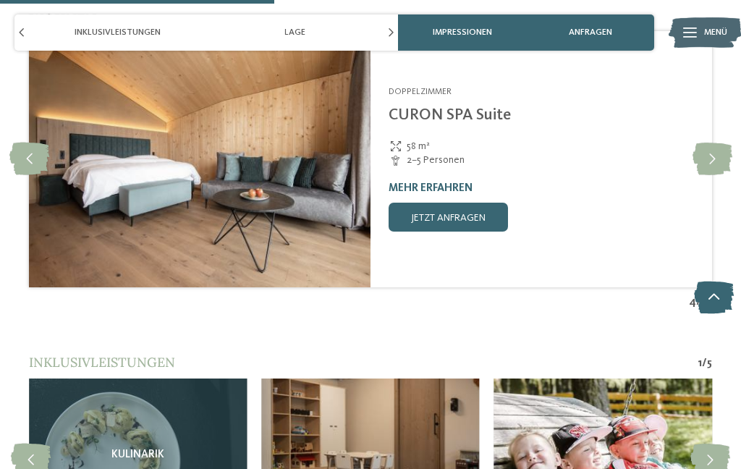
click at [710, 143] on icon at bounding box center [712, 159] width 40 height 33
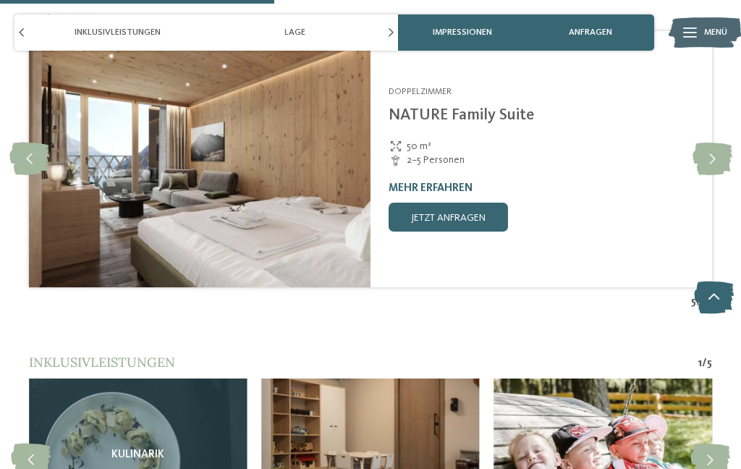
click at [708, 143] on icon at bounding box center [712, 159] width 40 height 33
click at [719, 143] on icon at bounding box center [712, 159] width 40 height 33
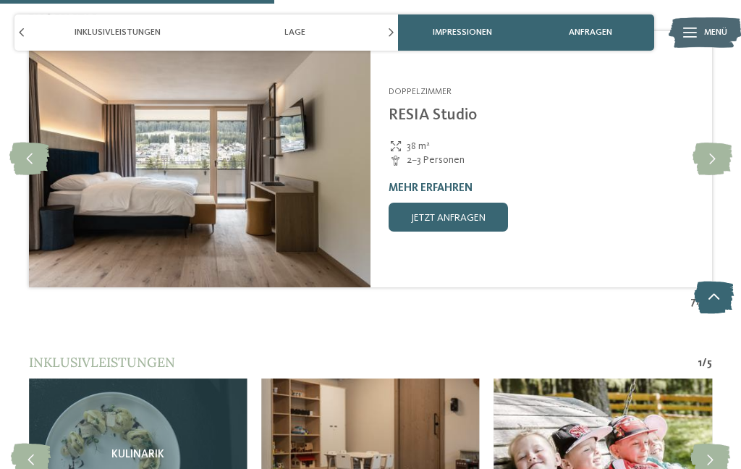
click at [713, 143] on icon at bounding box center [712, 159] width 40 height 33
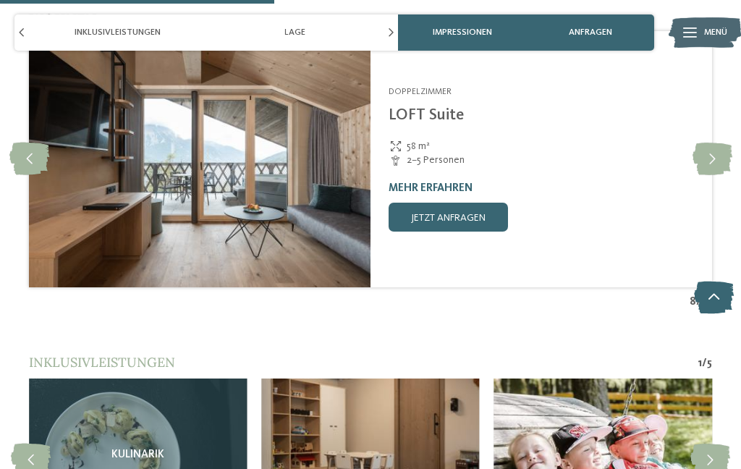
click at [710, 143] on icon at bounding box center [712, 159] width 40 height 33
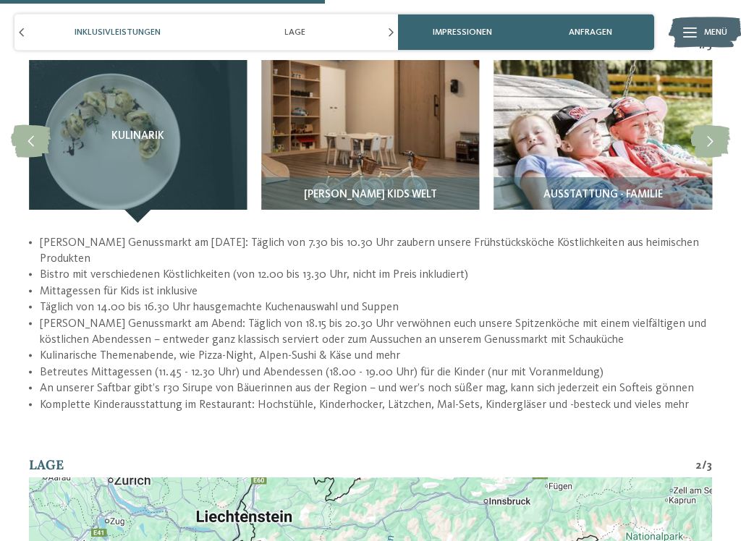
scroll to position [2210, 0]
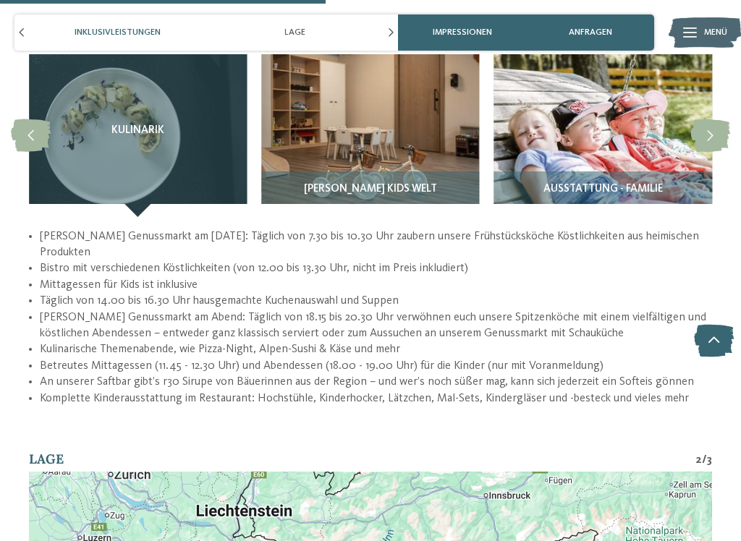
click at [676, 126] on img at bounding box center [603, 135] width 218 height 163
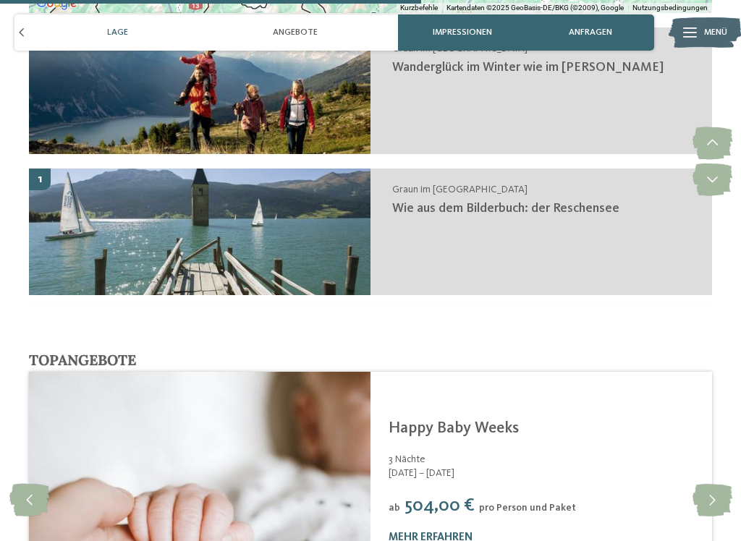
scroll to position [2839, 0]
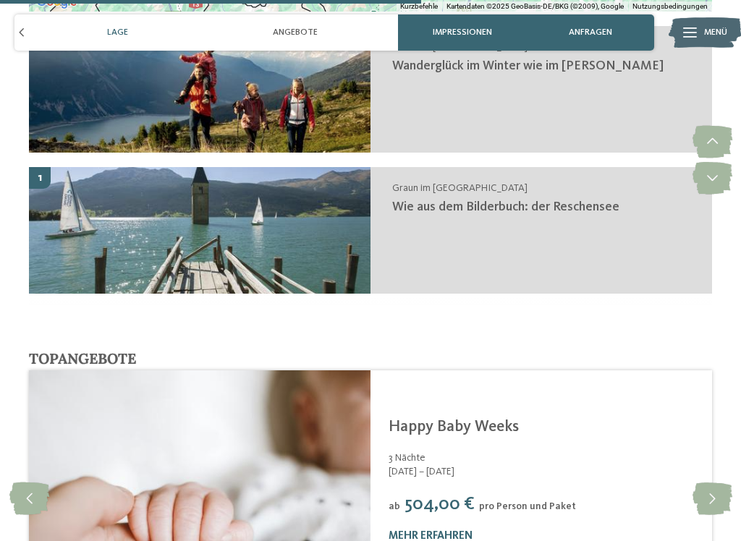
click at [725, 162] on icon at bounding box center [712, 178] width 40 height 33
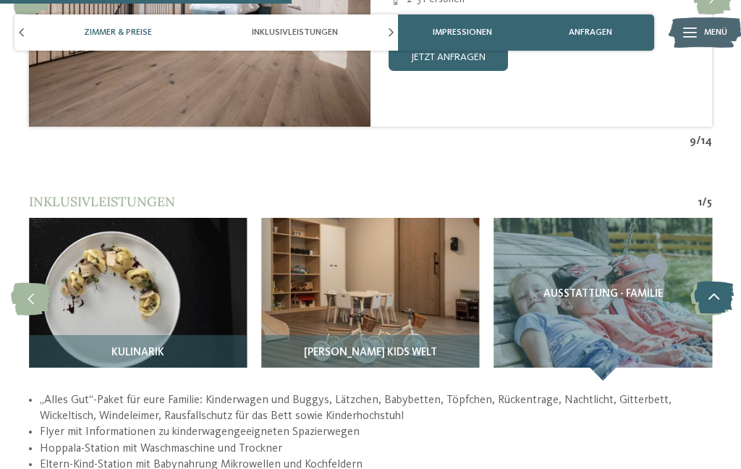
scroll to position [1991, 0]
